Goal: Check status

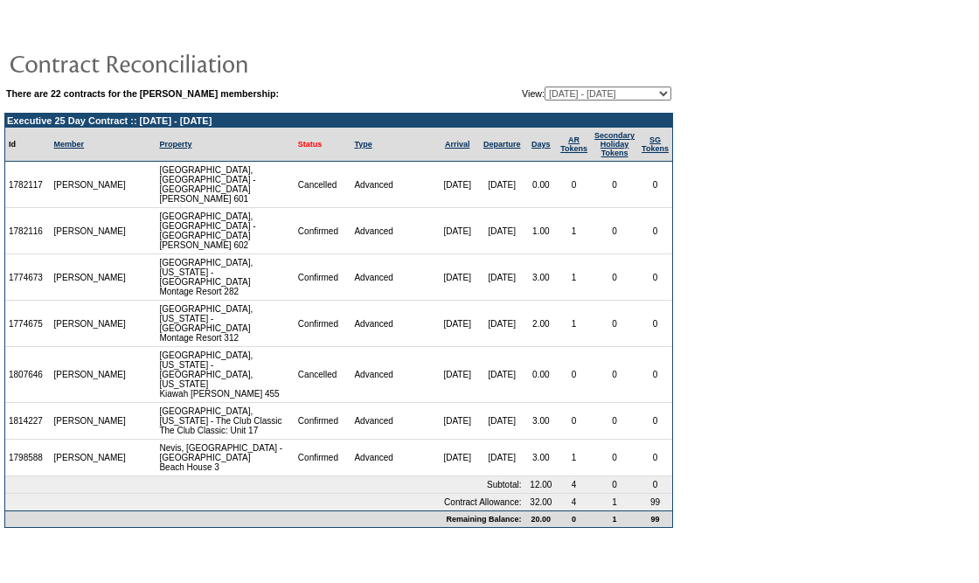
click at [298, 143] on link "Status" at bounding box center [310, 144] width 24 height 9
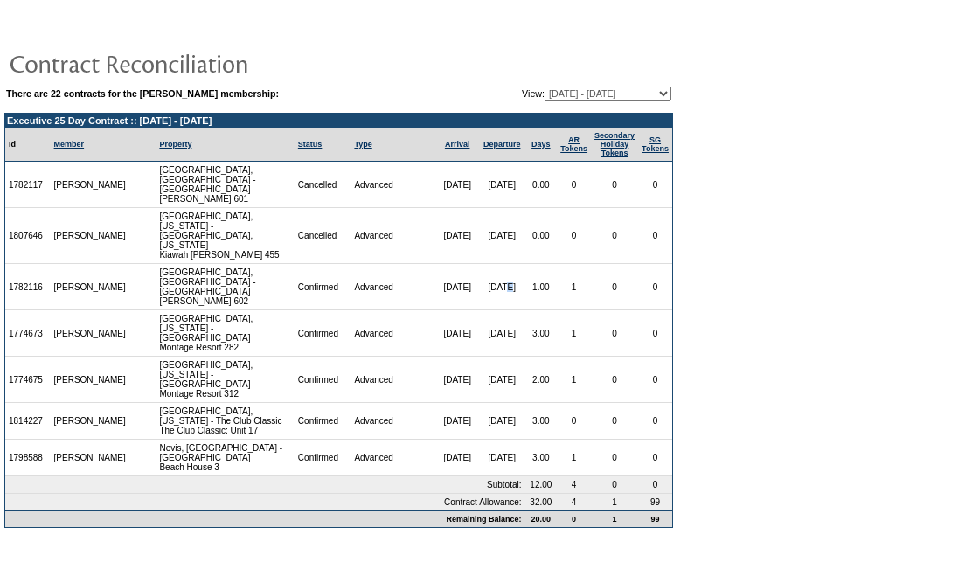
click at [484, 289] on td "[DATE]" at bounding box center [502, 287] width 46 height 46
click at [506, 289] on td "[DATE]" at bounding box center [502, 287] width 46 height 46
drag, startPoint x: 533, startPoint y: 289, endPoint x: 517, endPoint y: 289, distance: 15.8
click at [526, 289] on td "1.00" at bounding box center [542, 287] width 32 height 46
click at [389, 298] on td "Advanced" at bounding box center [393, 287] width 85 height 46
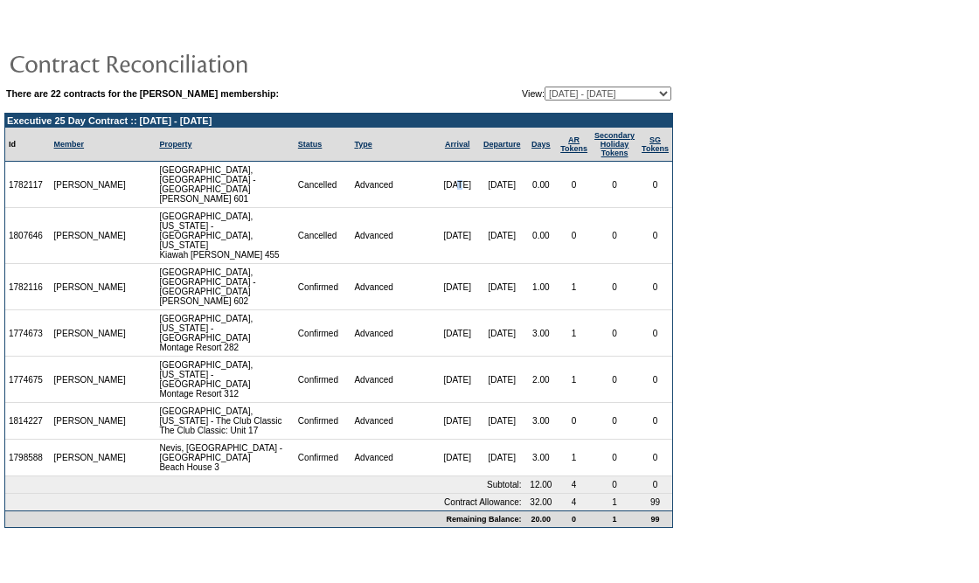
click at [435, 184] on td "[DATE]" at bounding box center [456, 185] width 43 height 46
click at [480, 186] on td "[DATE]" at bounding box center [502, 185] width 46 height 46
